Goal: Information Seeking & Learning: Understand process/instructions

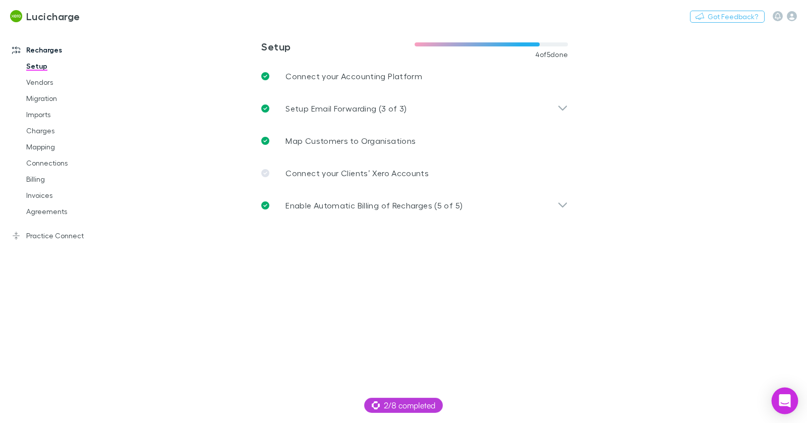
click at [787, 401] on icon "Open Intercom Messenger" at bounding box center [784, 400] width 12 height 13
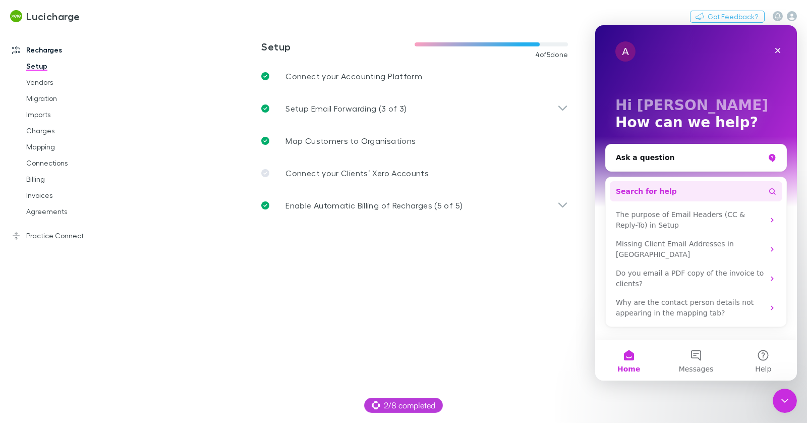
click at [678, 190] on button "Search for help" at bounding box center [696, 191] width 172 height 20
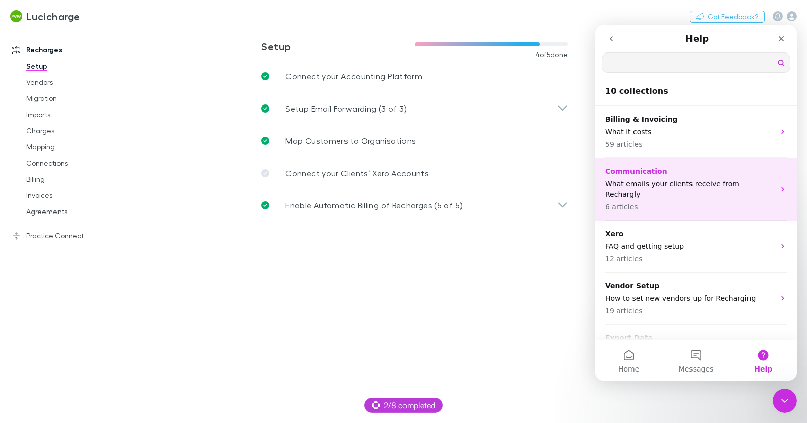
type input "**"
type input "*********"
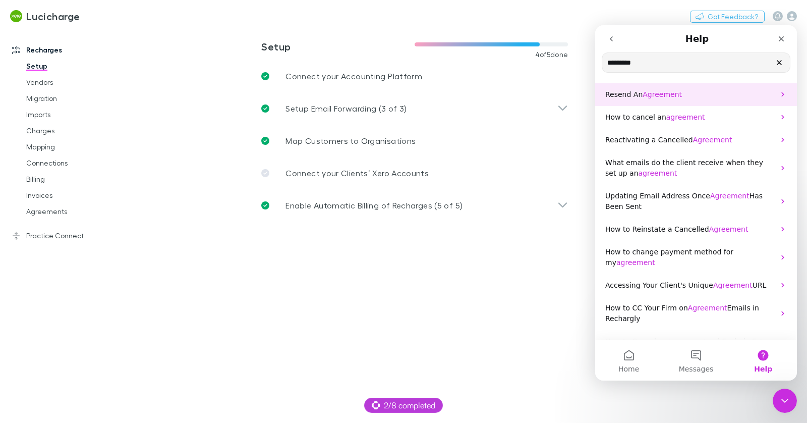
click at [653, 92] on span "Agreement" at bounding box center [661, 94] width 39 height 8
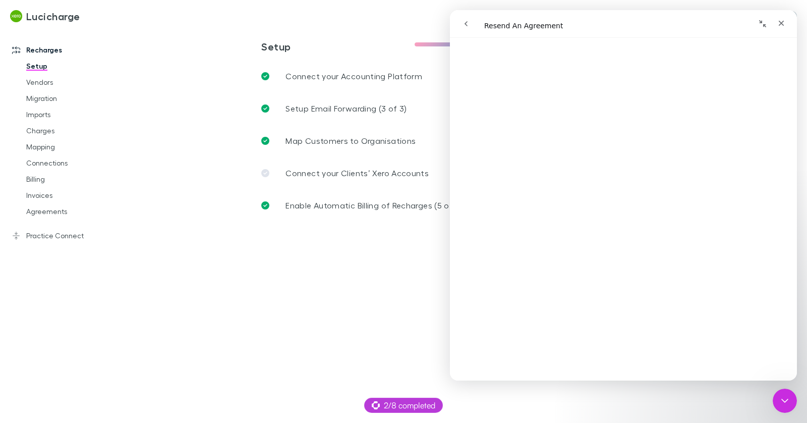
scroll to position [74, 0]
click at [468, 23] on icon "go back" at bounding box center [466, 24] width 8 height 8
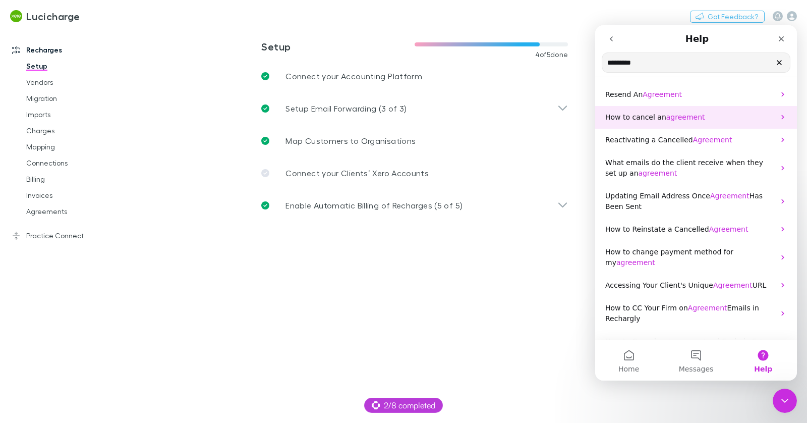
click at [679, 114] on span "agreement" at bounding box center [685, 117] width 39 height 8
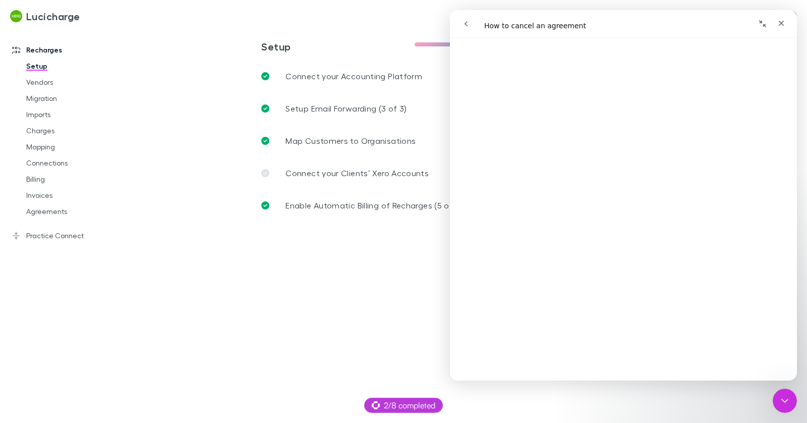
scroll to position [100, 0]
click at [466, 24] on icon "go back" at bounding box center [466, 24] width 8 height 8
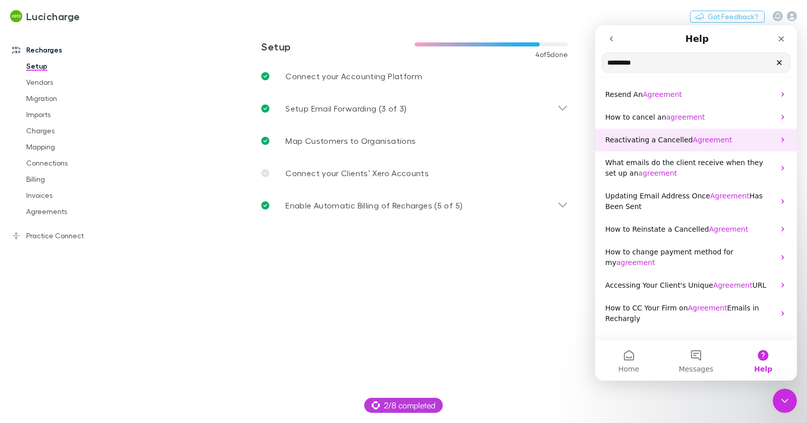
click at [675, 144] on p "Reactivating a Cancelled Agreement" at bounding box center [689, 140] width 169 height 11
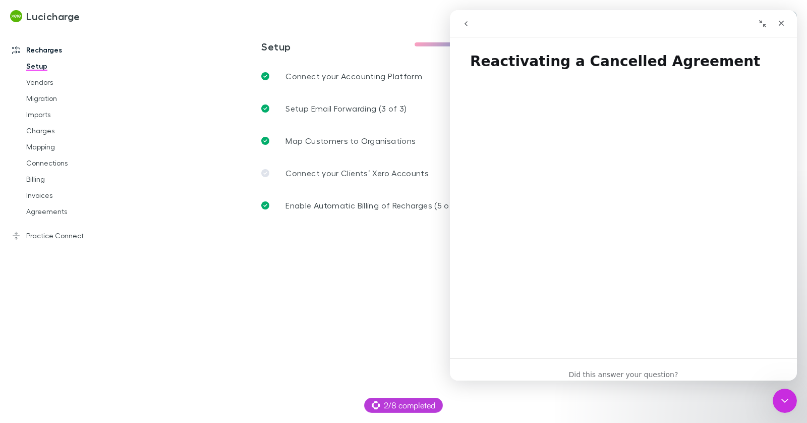
click at [471, 24] on button "go back" at bounding box center [465, 23] width 19 height 19
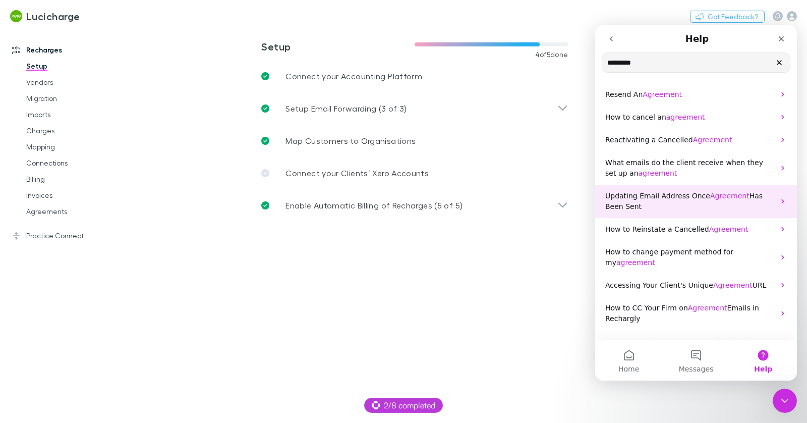
click at [695, 192] on span "Updating Email Address Once" at bounding box center [657, 196] width 105 height 8
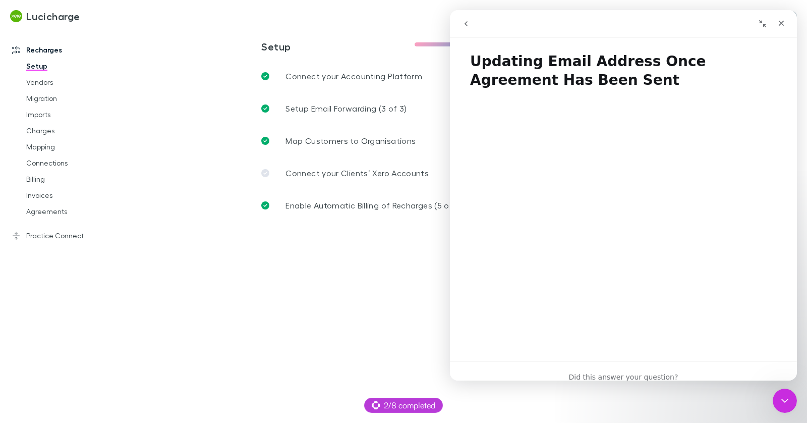
scroll to position [54, 0]
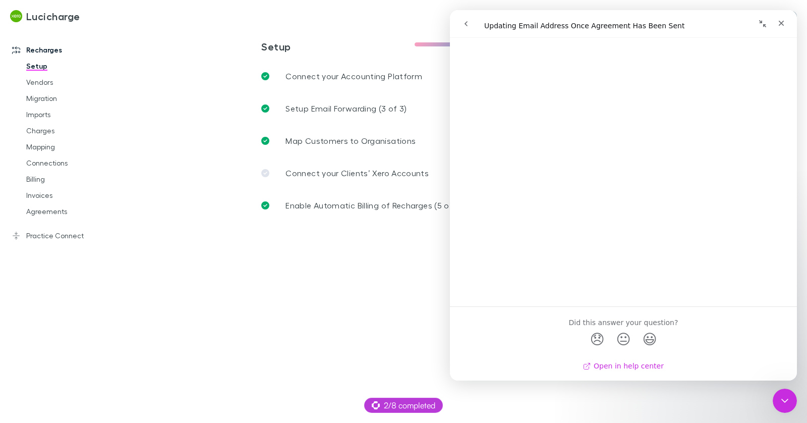
click at [629, 366] on link "Open in help center" at bounding box center [623, 366] width 81 height 8
click at [462, 25] on icon "go back" at bounding box center [466, 24] width 8 height 8
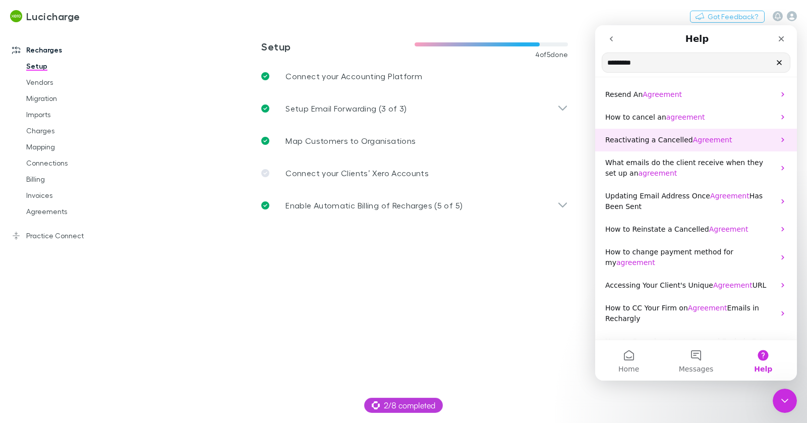
scroll to position [13, 0]
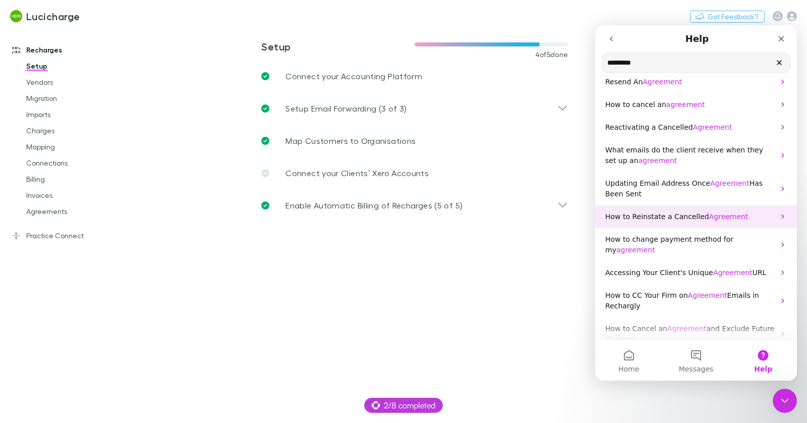
click at [780, 217] on icon "Intercom messenger" at bounding box center [782, 216] width 8 height 8
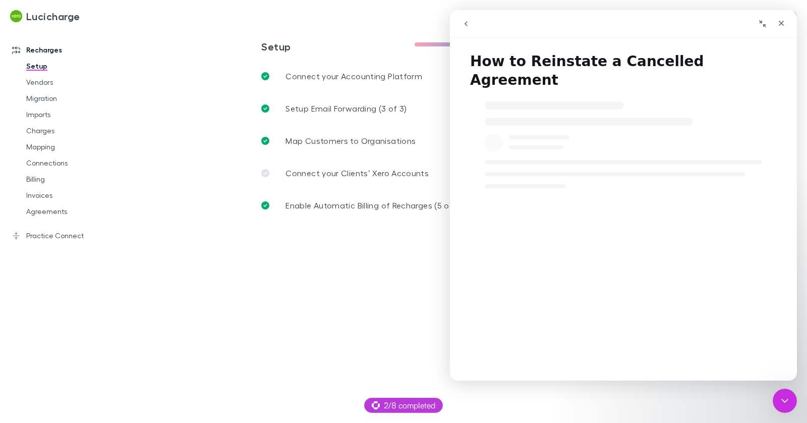
click at [464, 24] on icon "go back" at bounding box center [466, 24] width 8 height 8
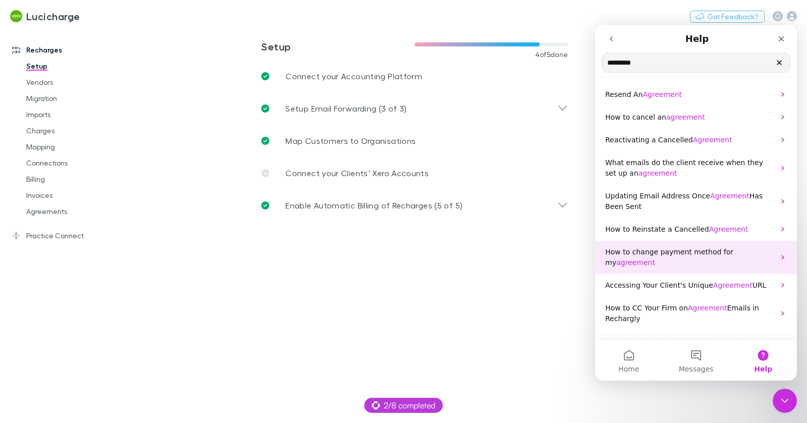
click at [691, 251] on span "How to change payment method for my" at bounding box center [669, 257] width 128 height 19
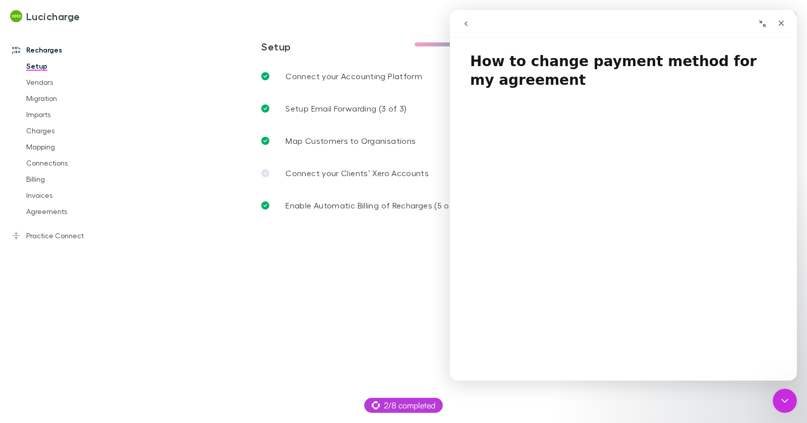
click at [559, 64] on h1 "How to change payment method for my agreement" at bounding box center [623, 66] width 347 height 49
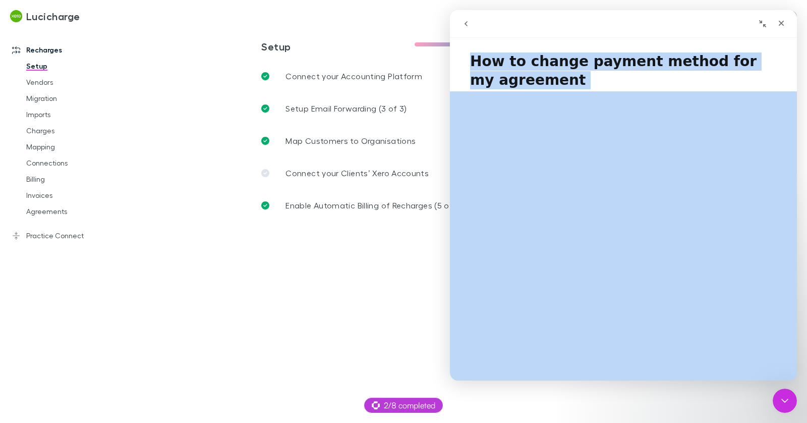
click at [559, 64] on h1 "How to change payment method for my agreement" at bounding box center [623, 66] width 347 height 49
copy h1 "How to change payment method for my agreement"
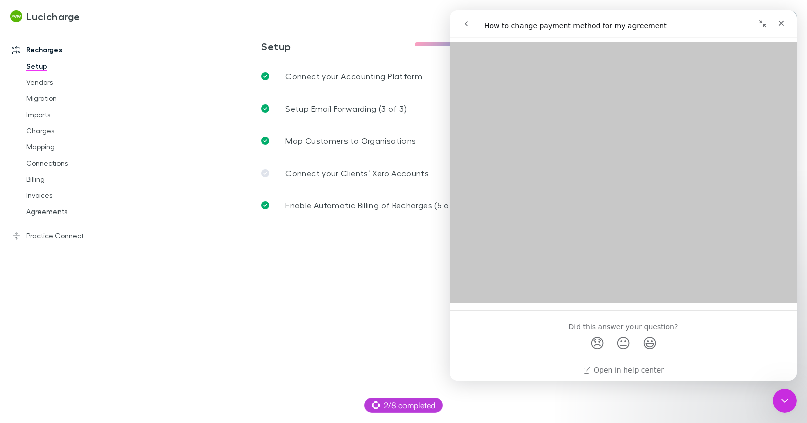
scroll to position [251, 0]
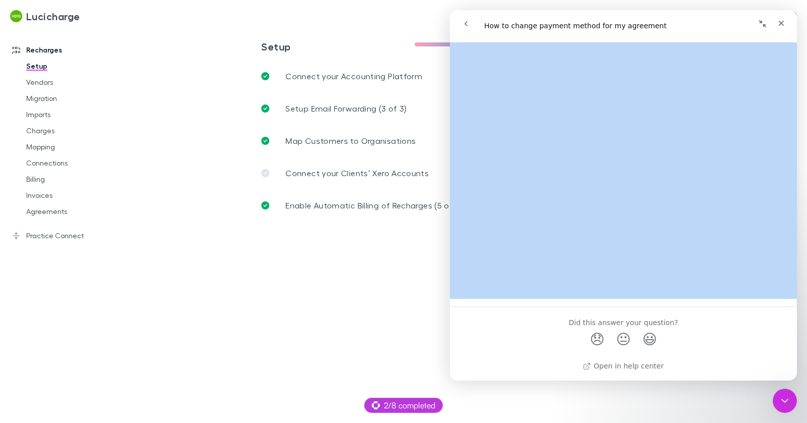
click at [466, 25] on icon "go back" at bounding box center [465, 23] width 3 height 5
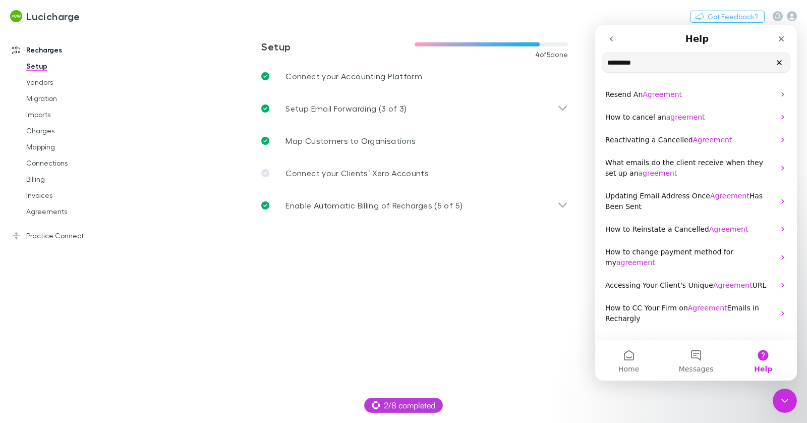
click at [625, 60] on input "*********" at bounding box center [696, 62] width 188 height 19
type input "********"
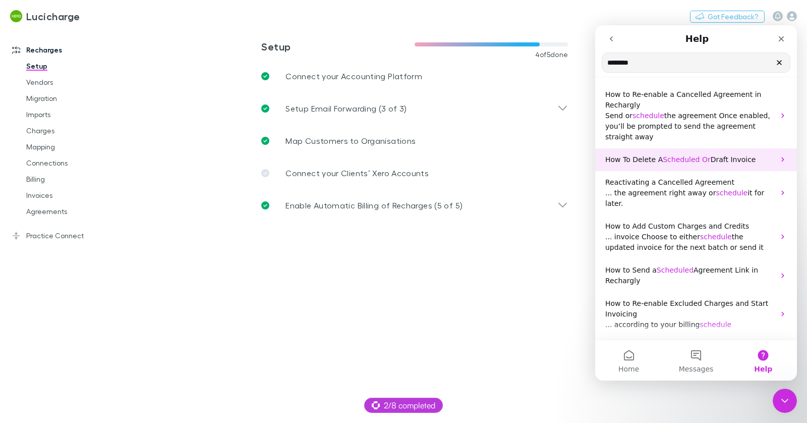
click at [634, 161] on span "How To Delete A" at bounding box center [633, 159] width 57 height 8
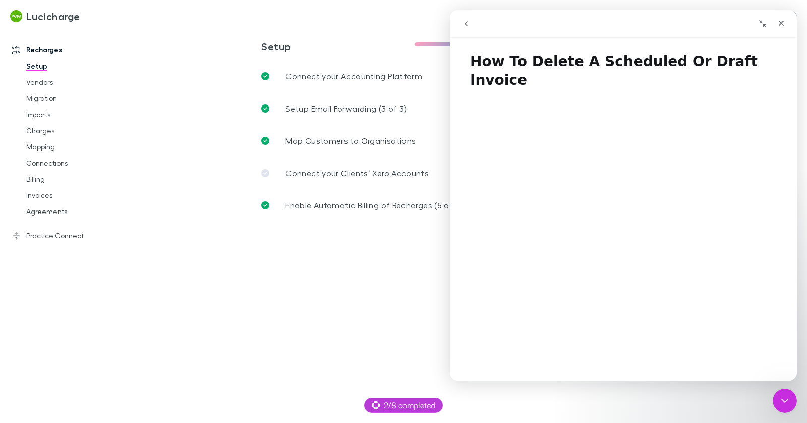
click at [597, 64] on h1 "How To Delete A Scheduled Or Draft Invoice" at bounding box center [623, 66] width 347 height 49
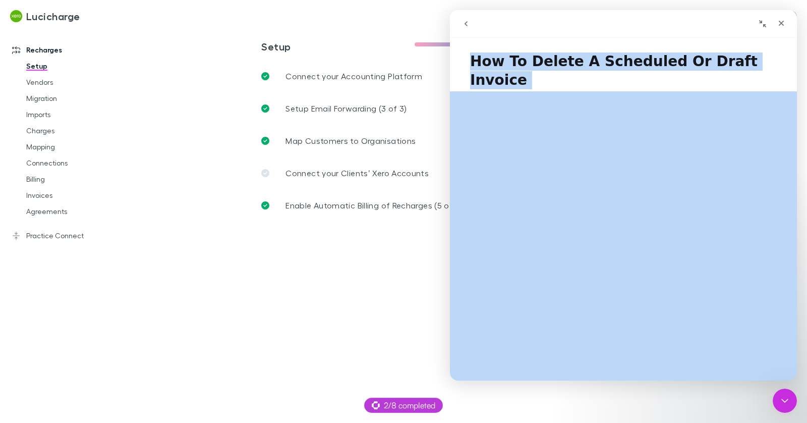
click at [597, 64] on h1 "How To Delete A Scheduled Or Draft Invoice" at bounding box center [623, 66] width 347 height 49
copy h1 "How To Delete A Scheduled Or Draft Invoice"
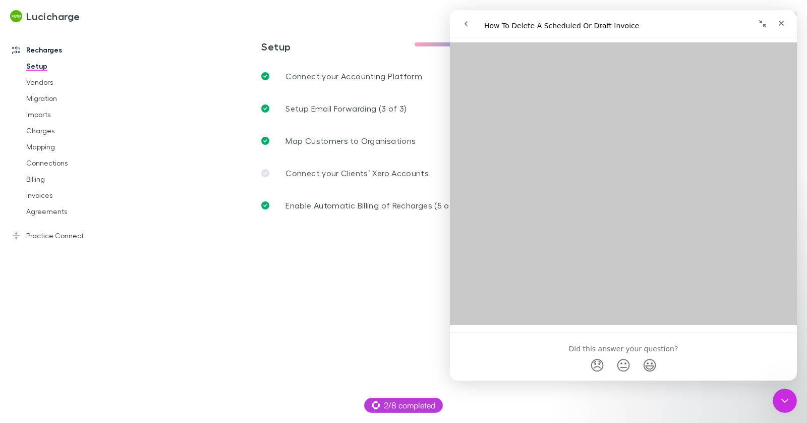
scroll to position [182, 0]
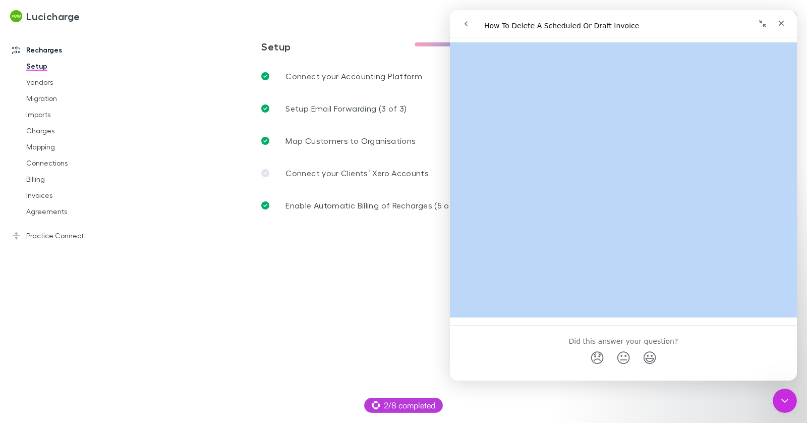
click at [466, 23] on icon "go back" at bounding box center [466, 24] width 8 height 8
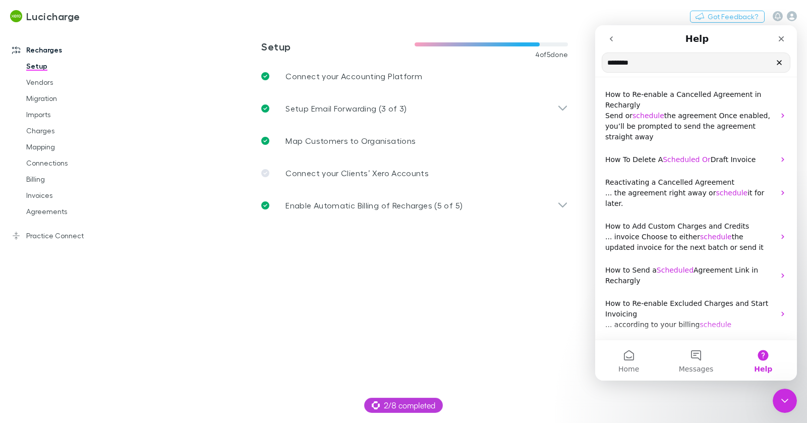
click at [638, 62] on input "********" at bounding box center [696, 62] width 188 height 19
type input "*"
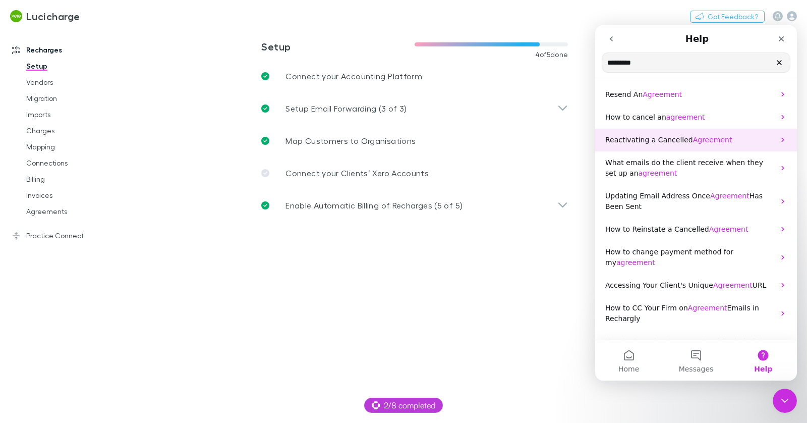
scroll to position [13, 0]
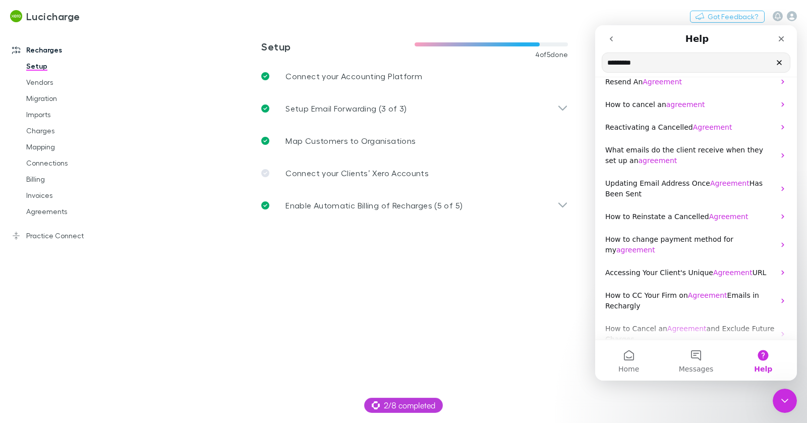
click at [664, 58] on input "*********" at bounding box center [696, 62] width 188 height 19
type input "**********"
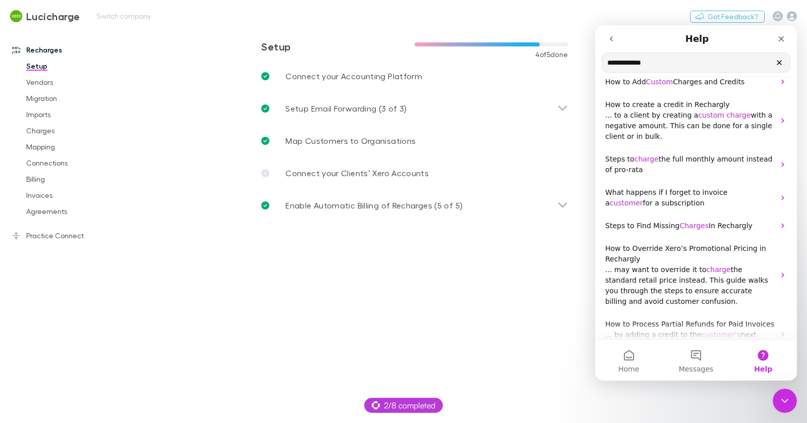
scroll to position [0, 0]
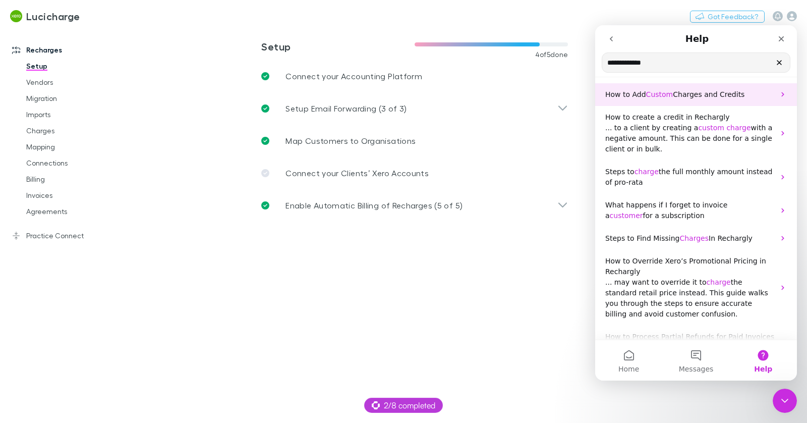
click at [697, 94] on span "Charges and Credits" at bounding box center [709, 94] width 72 height 8
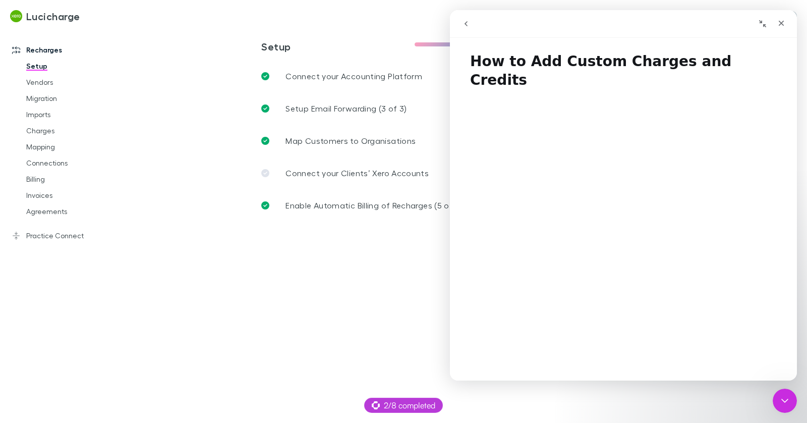
click at [587, 69] on h1 "How to Add Custom Charges and Credits" at bounding box center [623, 66] width 347 height 49
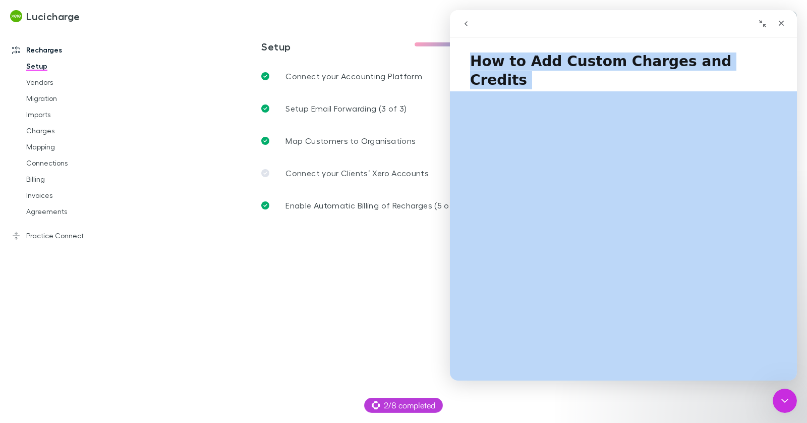
click at [587, 69] on h1 "How to Add Custom Charges and Credits" at bounding box center [623, 66] width 347 height 49
copy h1 "How to Add Custom Charges and Credits"
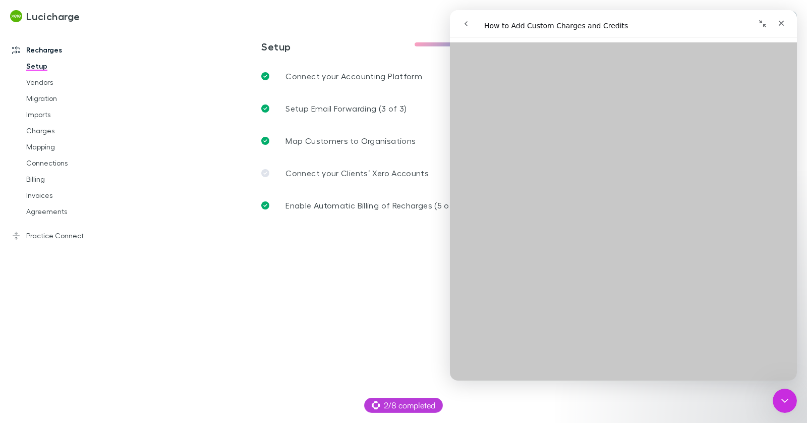
scroll to position [526, 0]
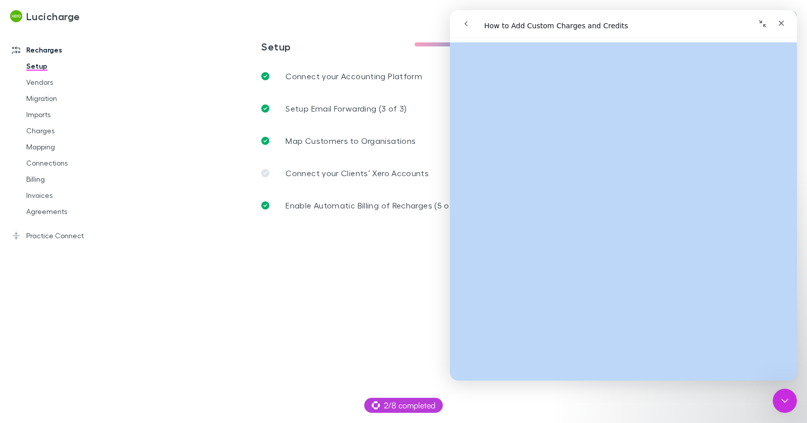
click at [468, 25] on icon "go back" at bounding box center [466, 24] width 8 height 8
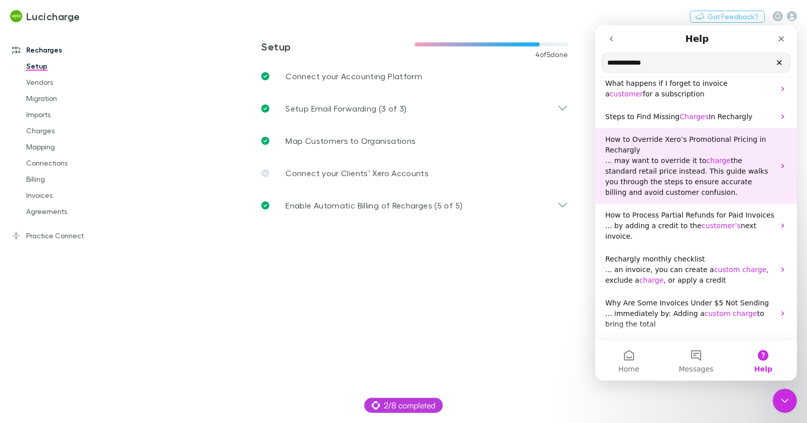
scroll to position [129, 0]
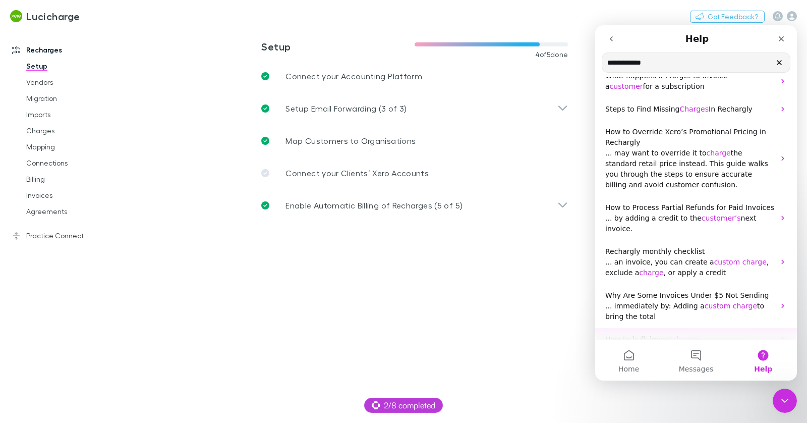
click at [696, 334] on p "How to bulk import charges" at bounding box center [689, 339] width 169 height 11
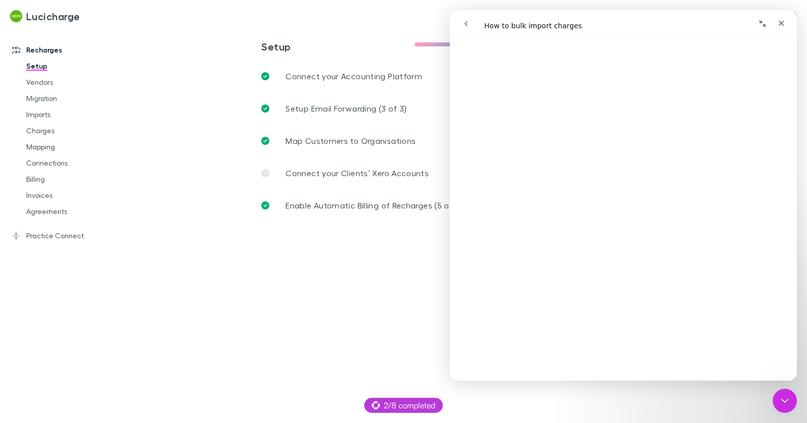
scroll to position [124, 0]
click at [467, 23] on icon "go back" at bounding box center [466, 24] width 8 height 8
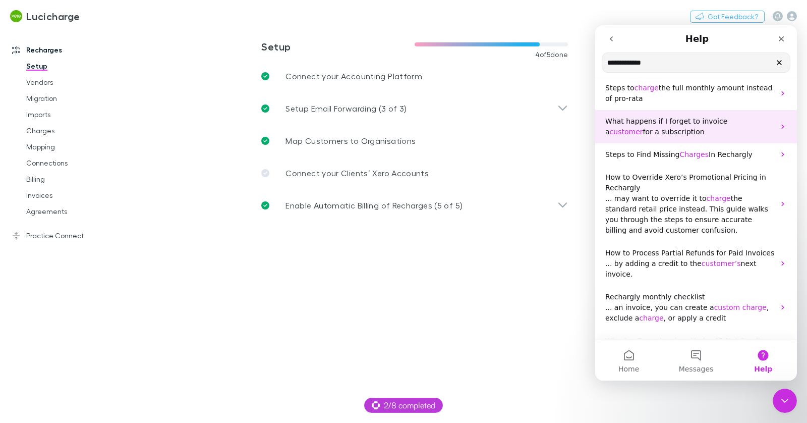
scroll to position [99, 0]
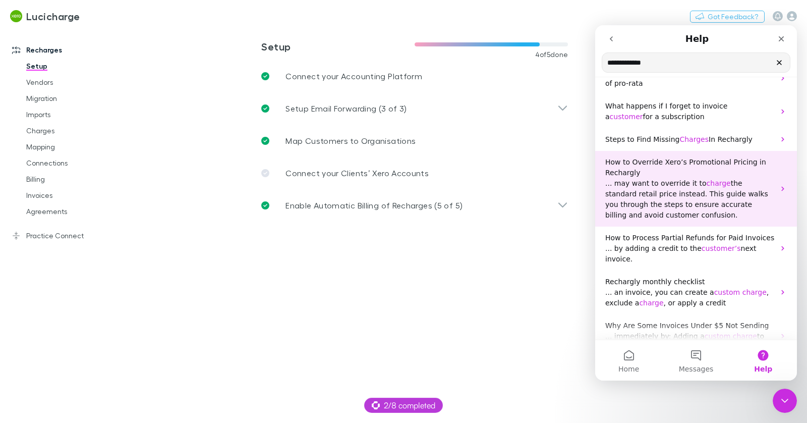
click at [689, 168] on p "How to Override Xero’s Promotional Pricing in Rechargly" at bounding box center [689, 167] width 169 height 21
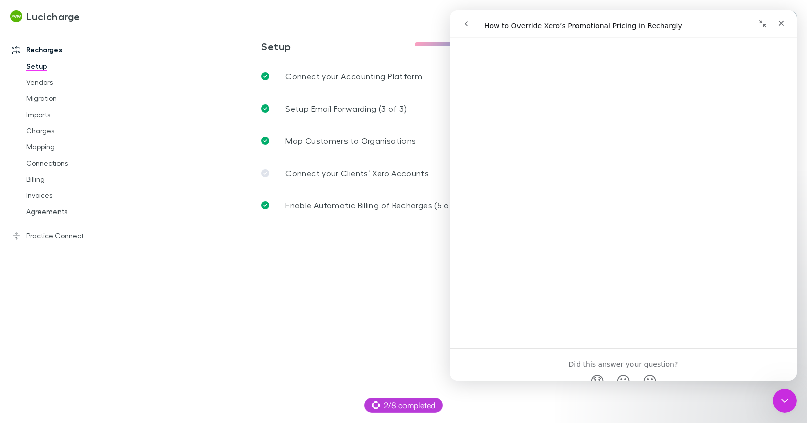
scroll to position [134, 0]
